Goal: Transaction & Acquisition: Purchase product/service

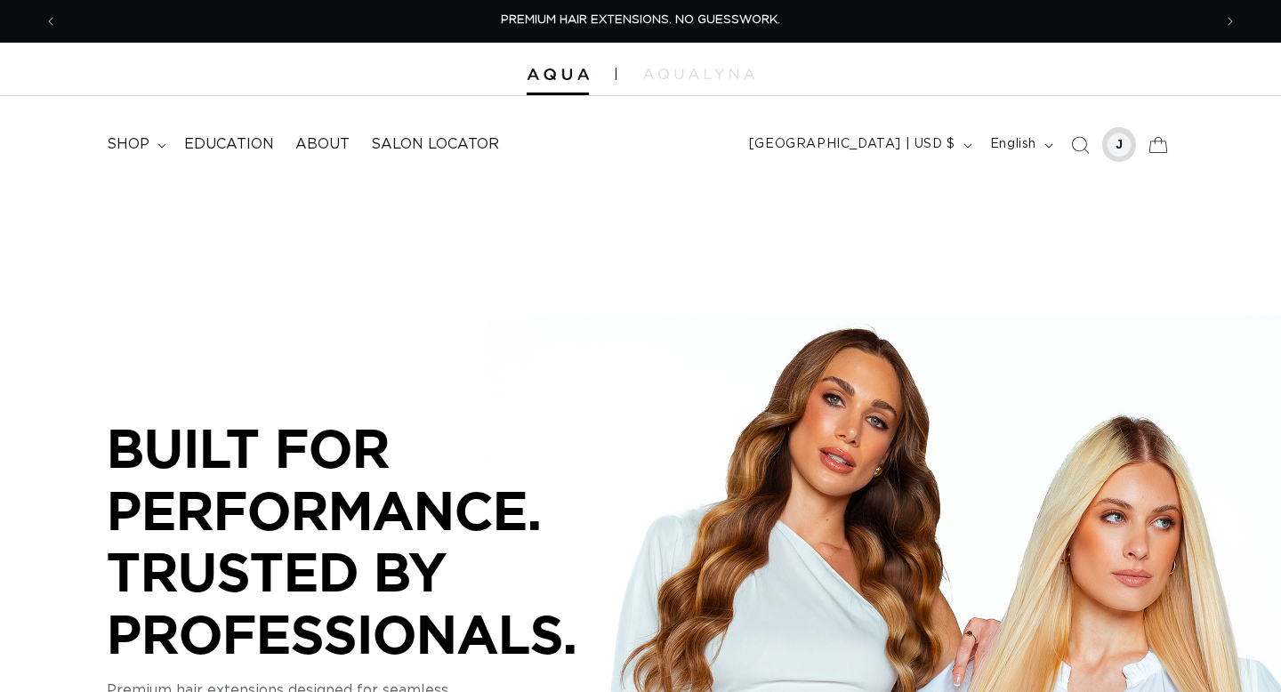
click at [1119, 142] on div at bounding box center [1119, 145] width 25 height 25
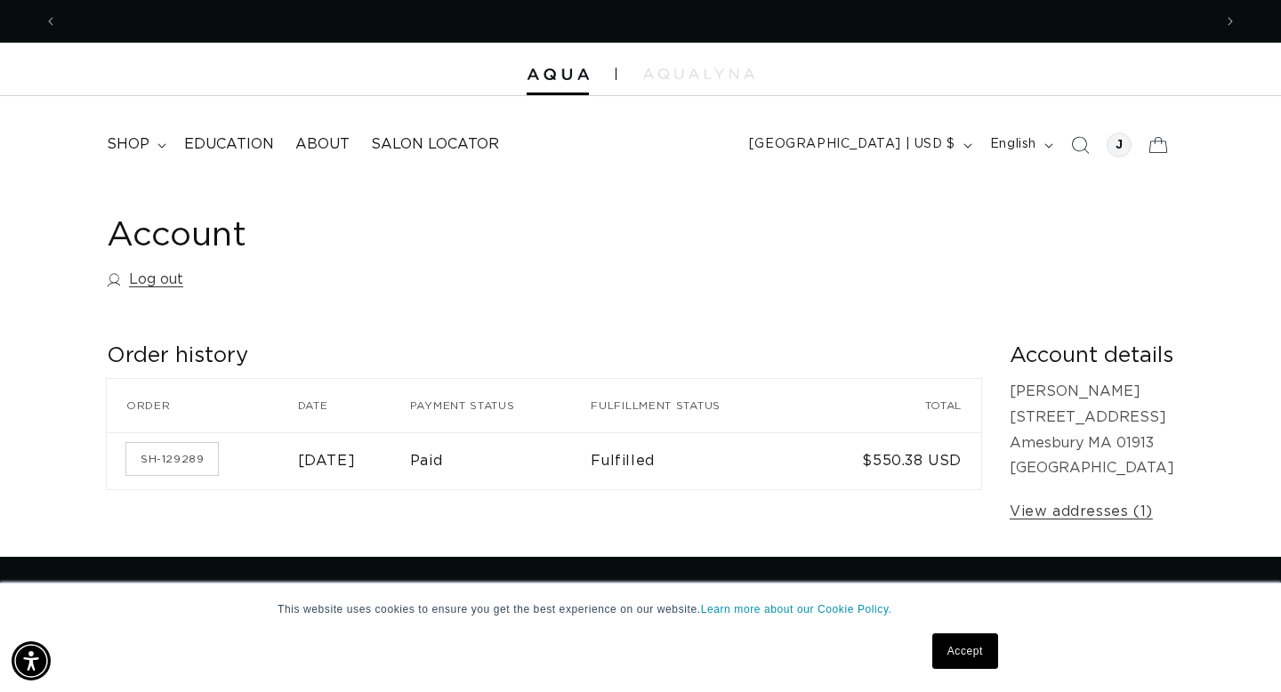
scroll to position [0, 1155]
click at [122, 142] on span "shop" at bounding box center [128, 144] width 43 height 19
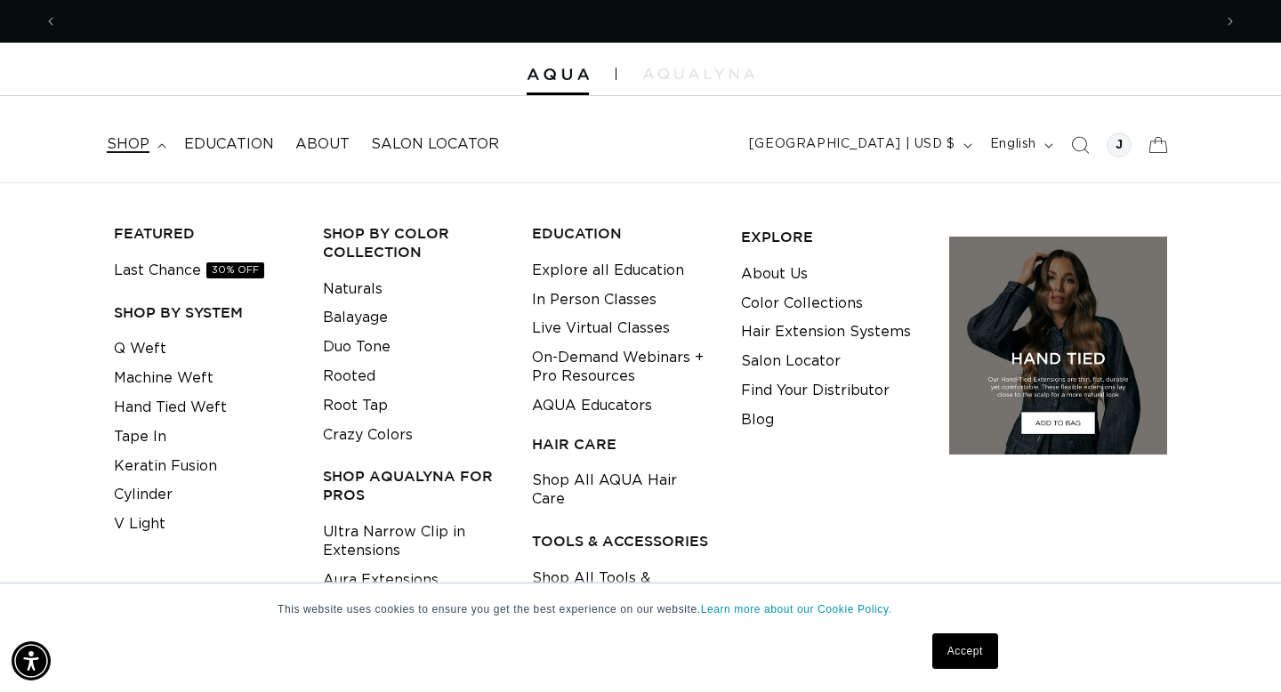
scroll to position [0, 2310]
click at [155, 439] on link "Tape In" at bounding box center [140, 437] width 53 height 29
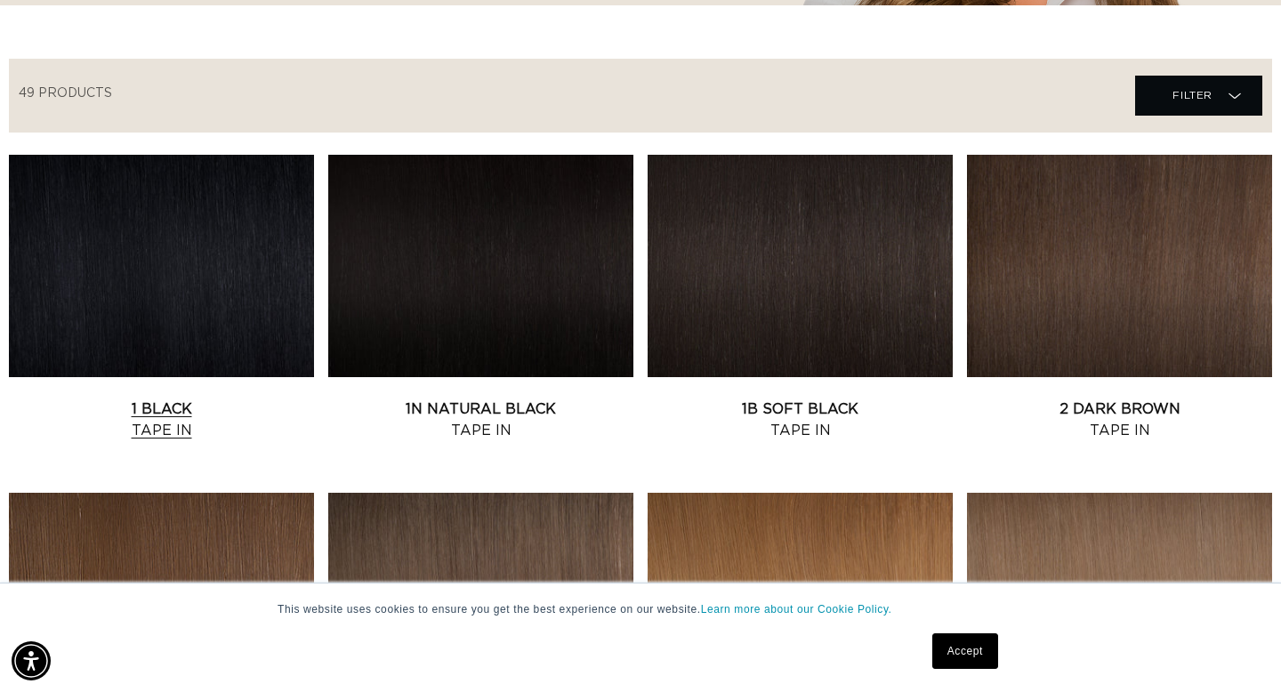
click at [176, 405] on link "1 Black Tape In" at bounding box center [161, 420] width 305 height 43
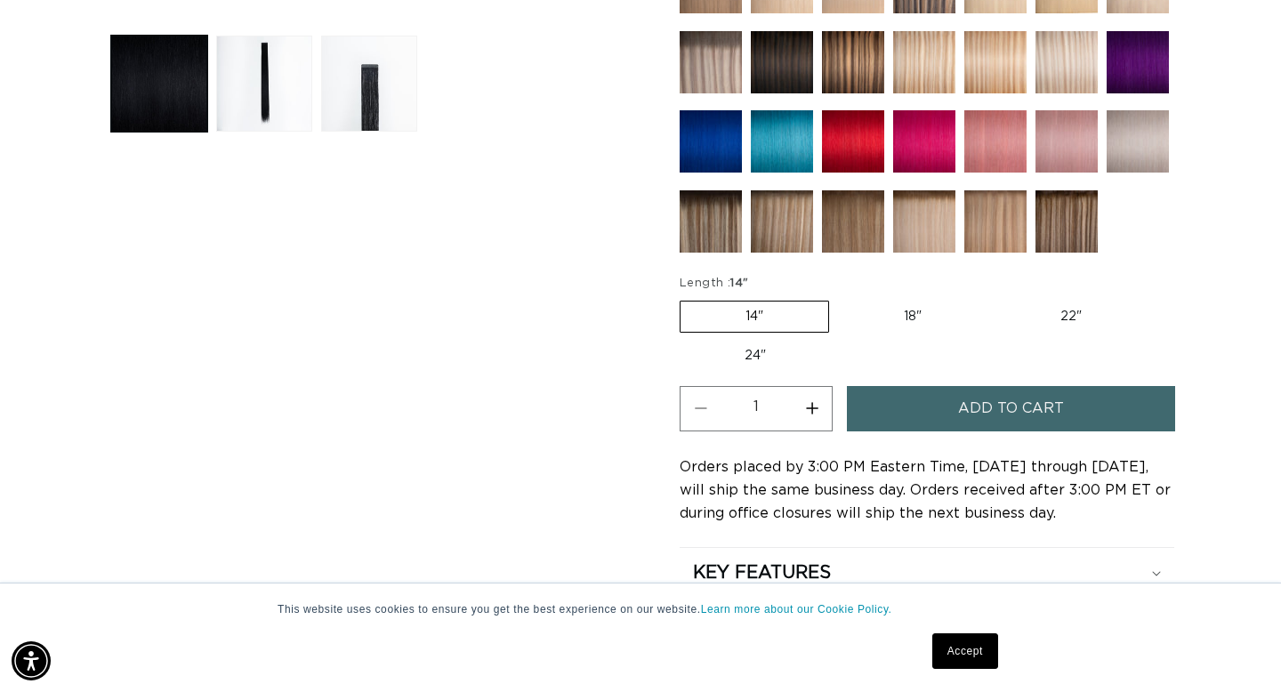
scroll to position [0, 2310]
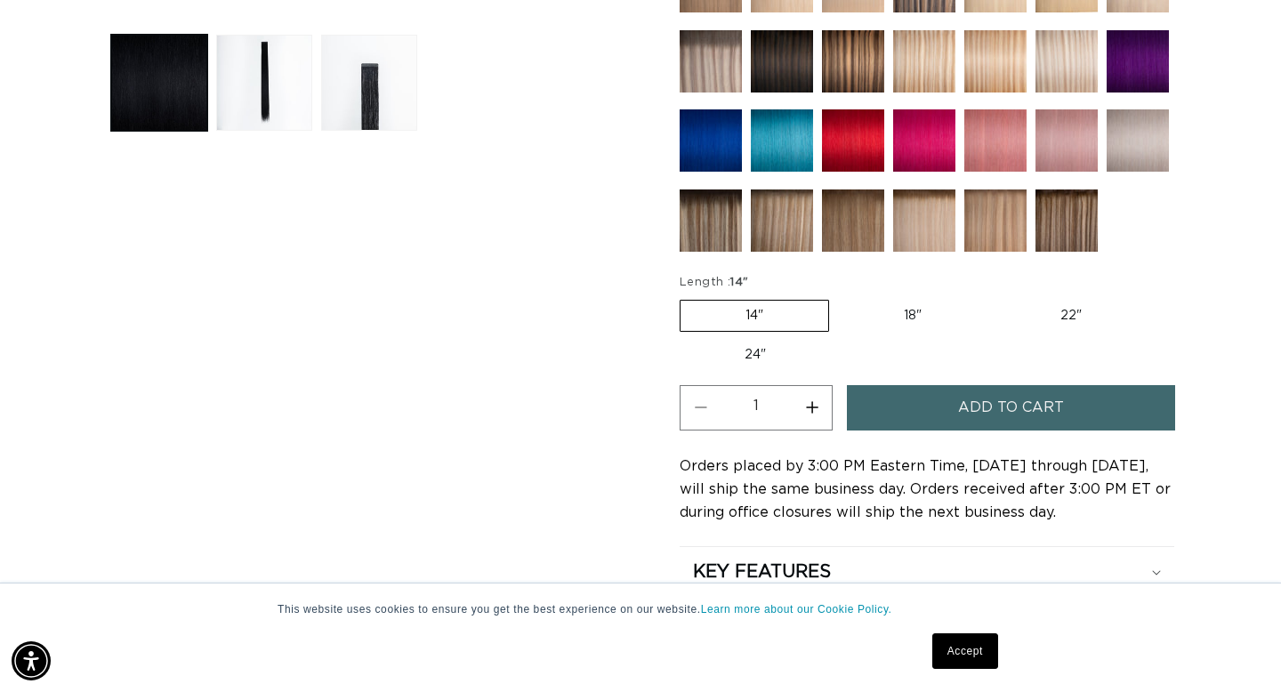
click at [897, 410] on button "Add to cart" at bounding box center [1011, 407] width 328 height 45
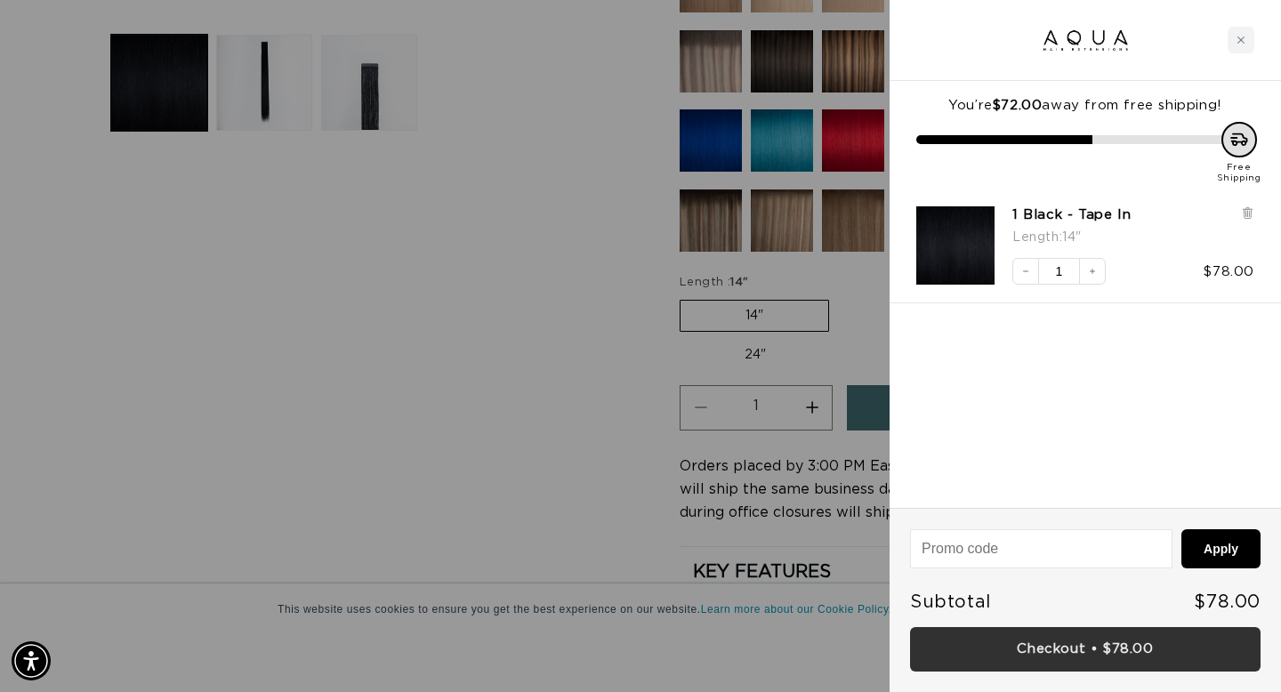
scroll to position [0, 0]
click at [1079, 649] on link "Checkout • $78.00" at bounding box center [1085, 649] width 351 height 45
